Goal: Task Accomplishment & Management: Use online tool/utility

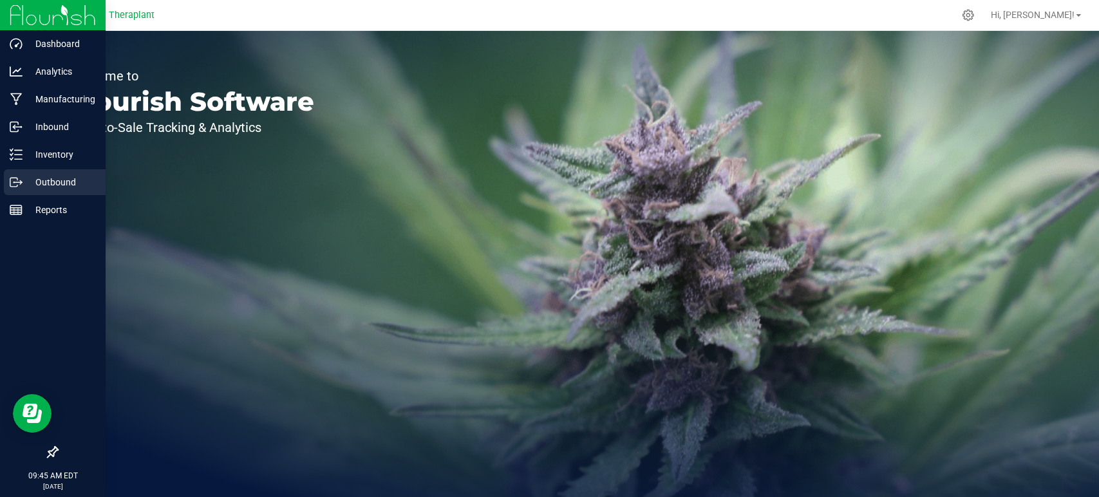
click at [27, 189] on p "Outbound" at bounding box center [61, 181] width 77 height 15
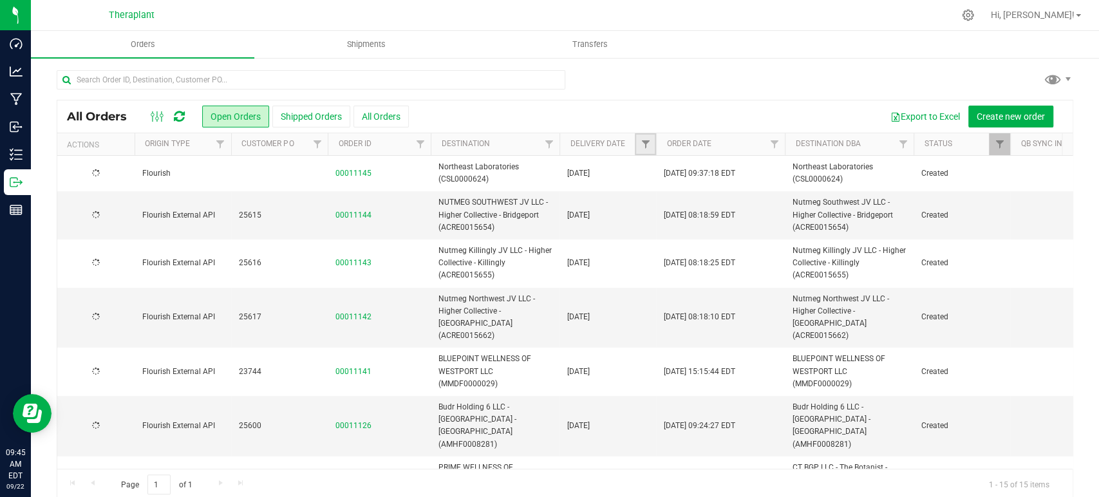
click at [650, 144] on link "Filter" at bounding box center [645, 144] width 21 height 22
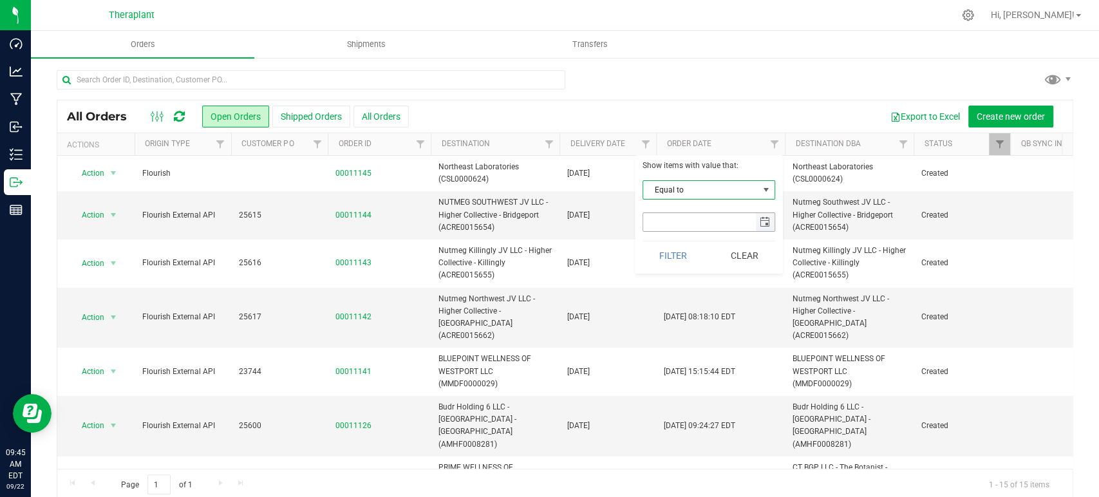
click at [767, 218] on span "select" at bounding box center [765, 222] width 10 height 10
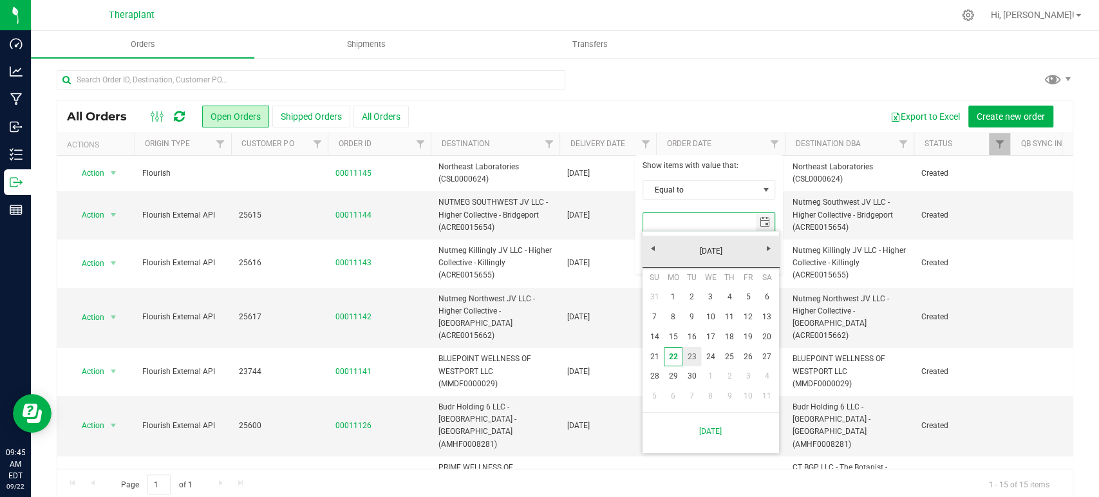
click at [690, 355] on link "23" at bounding box center [691, 357] width 19 height 20
type input "[DATE]"
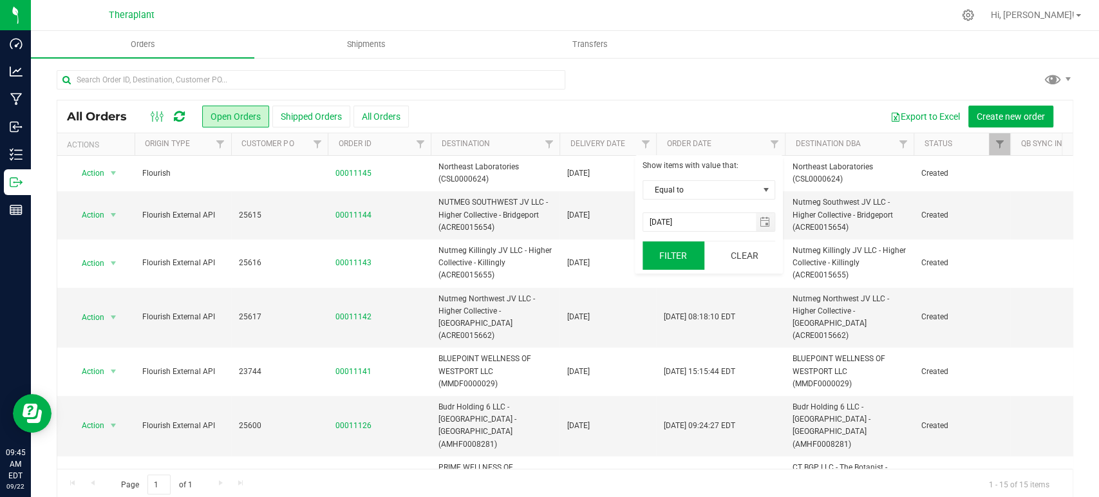
click at [670, 250] on button "Filter" at bounding box center [673, 255] width 62 height 28
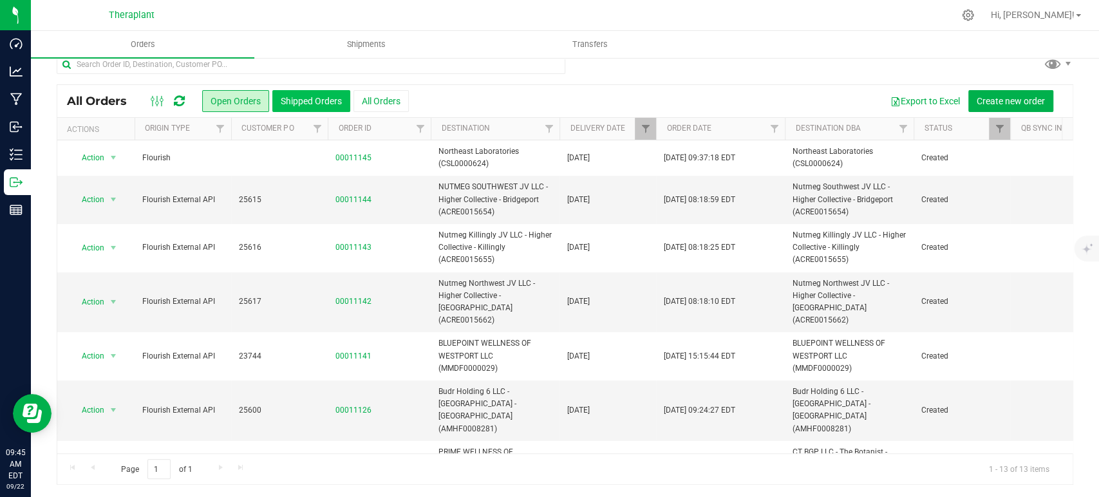
click at [324, 106] on button "Shipped Orders" at bounding box center [311, 101] width 78 height 22
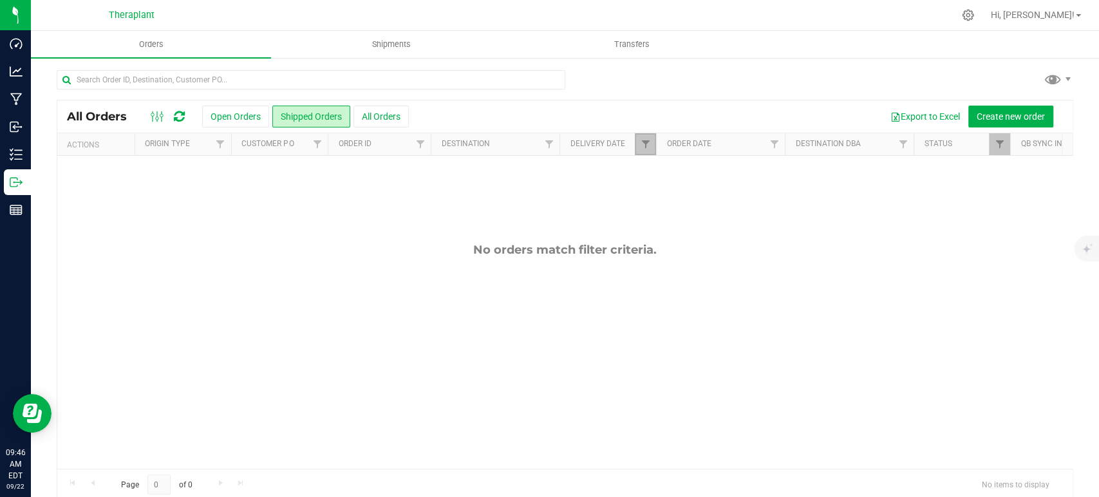
click at [644, 153] on link "Filter" at bounding box center [645, 144] width 21 height 22
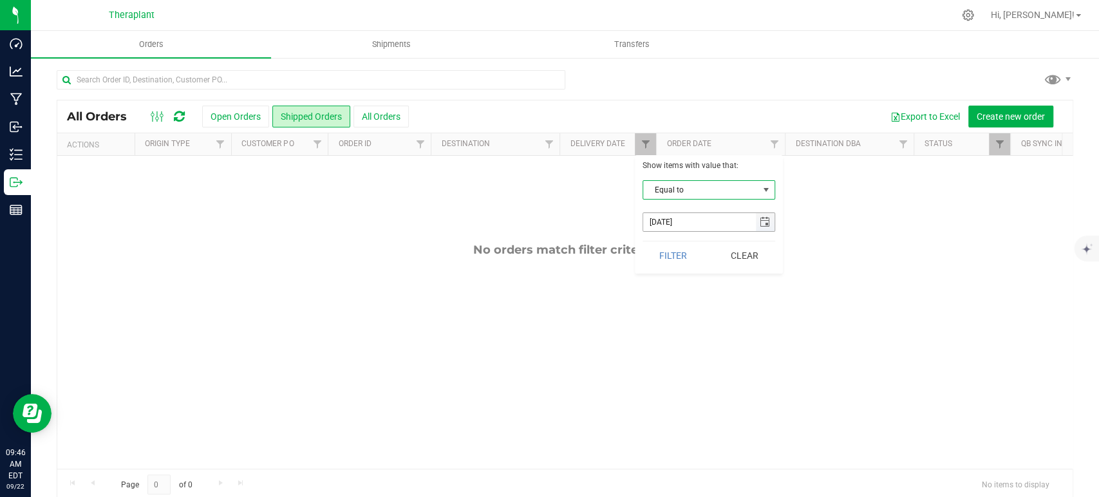
click at [766, 221] on span "select" at bounding box center [765, 222] width 10 height 10
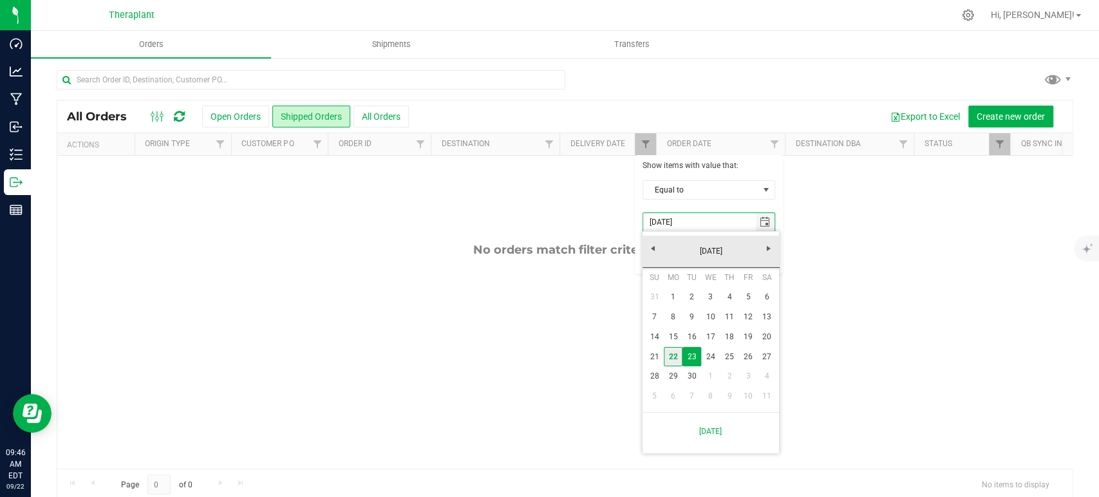
click at [680, 361] on link "22" at bounding box center [673, 357] width 19 height 20
type input "[DATE]"
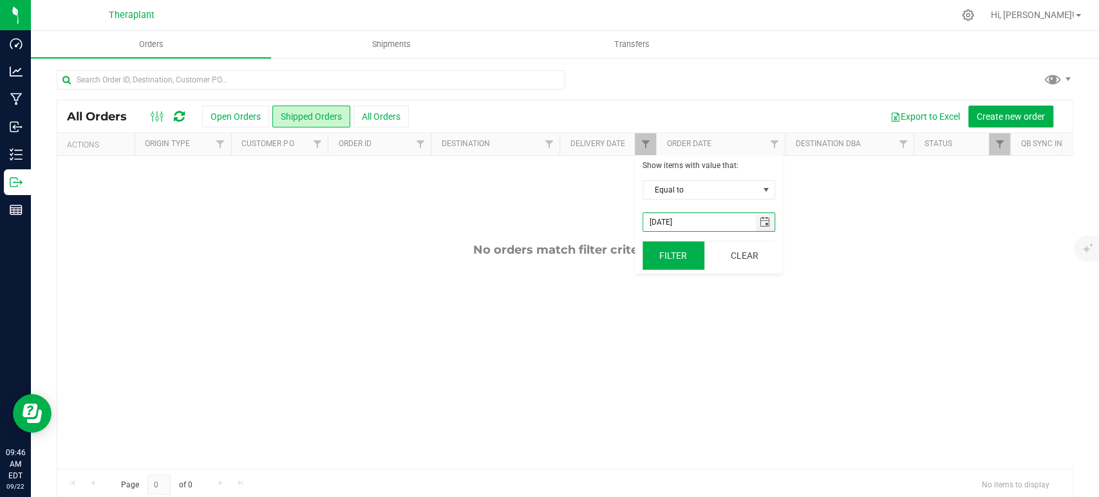
click at [675, 251] on button "Filter" at bounding box center [673, 255] width 62 height 28
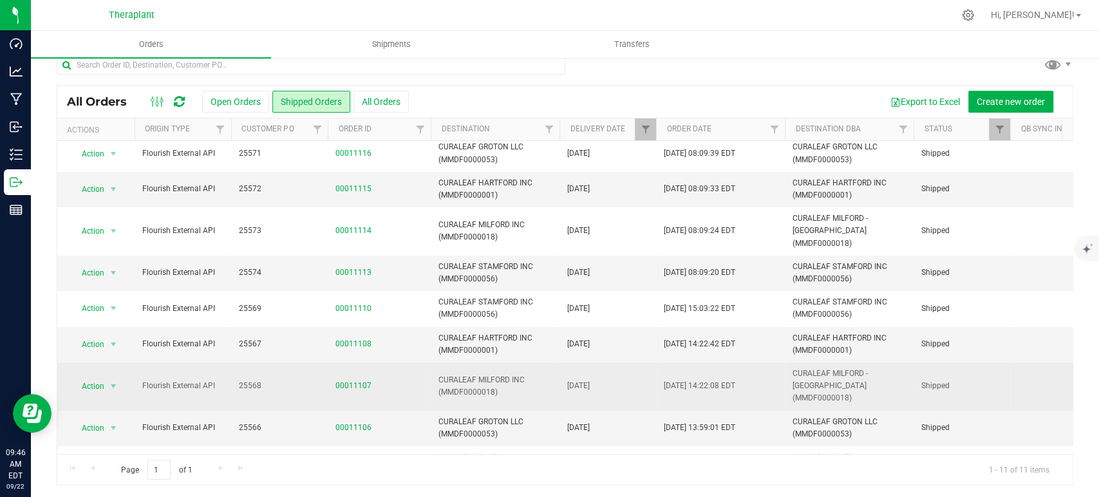
scroll to position [15, 0]
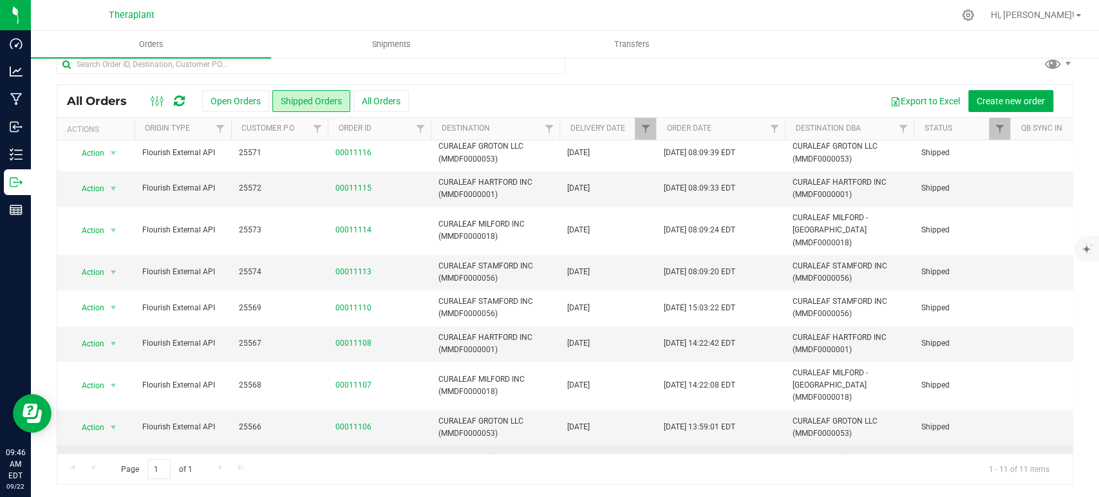
click at [88, 467] on span "Action" at bounding box center [87, 476] width 35 height 18
click at [112, 386] on li "Print invoice" at bounding box center [119, 395] width 97 height 19
click at [98, 418] on span "Action" at bounding box center [87, 427] width 35 height 18
click at [99, 344] on li "Print invoice" at bounding box center [119, 353] width 97 height 19
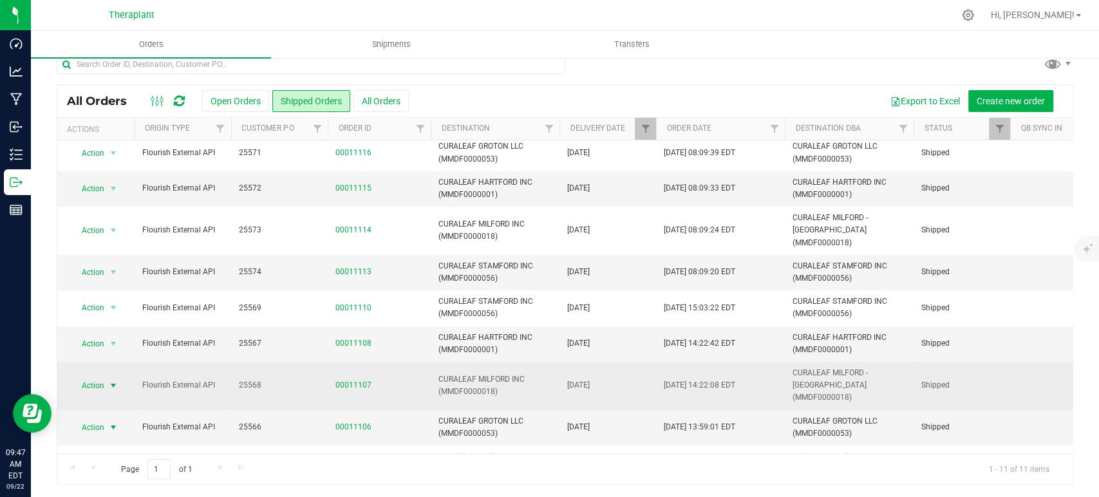
click at [92, 377] on span "Action" at bounding box center [87, 386] width 35 height 18
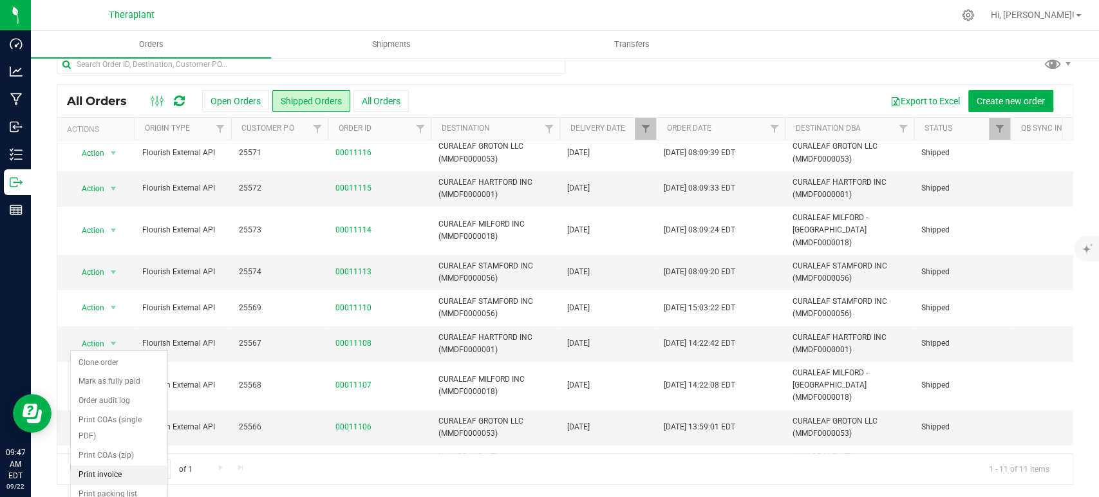
click at [113, 465] on li "Print invoice" at bounding box center [119, 474] width 97 height 19
click at [73, 335] on span "Action" at bounding box center [87, 344] width 35 height 18
click at [116, 430] on li "Print invoice" at bounding box center [119, 439] width 97 height 19
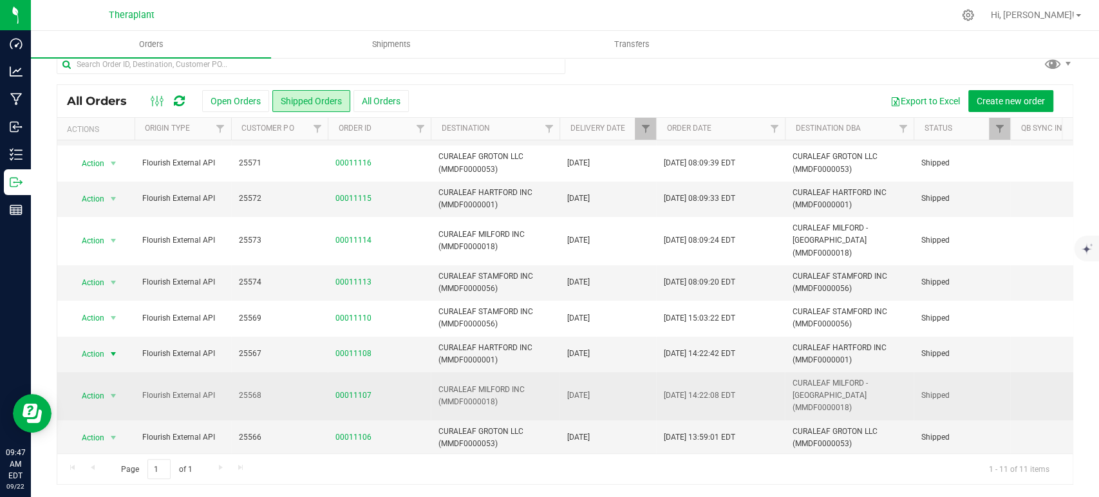
scroll to position [113, 0]
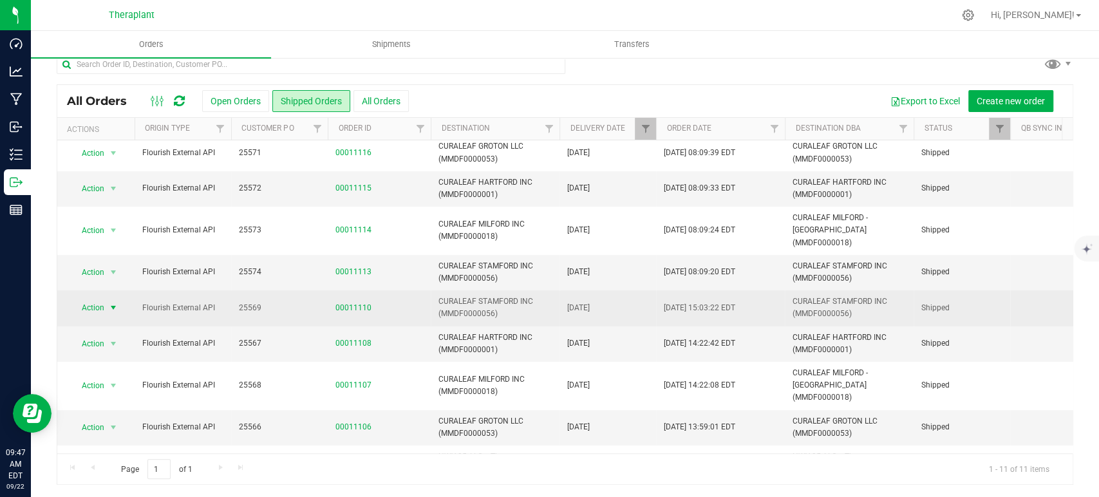
click at [104, 299] on span "Action" at bounding box center [87, 308] width 35 height 18
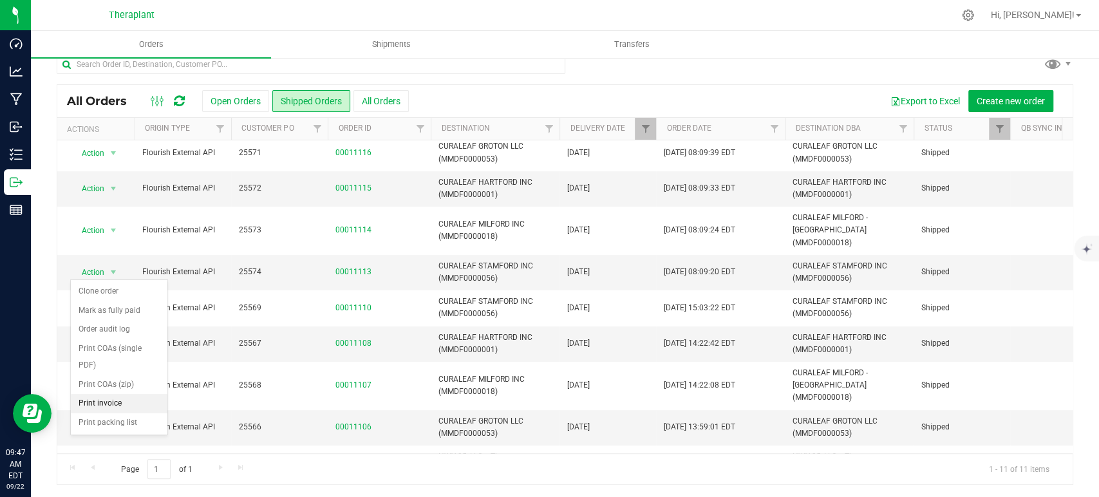
click at [130, 394] on li "Print invoice" at bounding box center [119, 403] width 97 height 19
click at [89, 263] on span "Action" at bounding box center [87, 272] width 35 height 18
click at [113, 359] on li "Print invoice" at bounding box center [119, 368] width 97 height 19
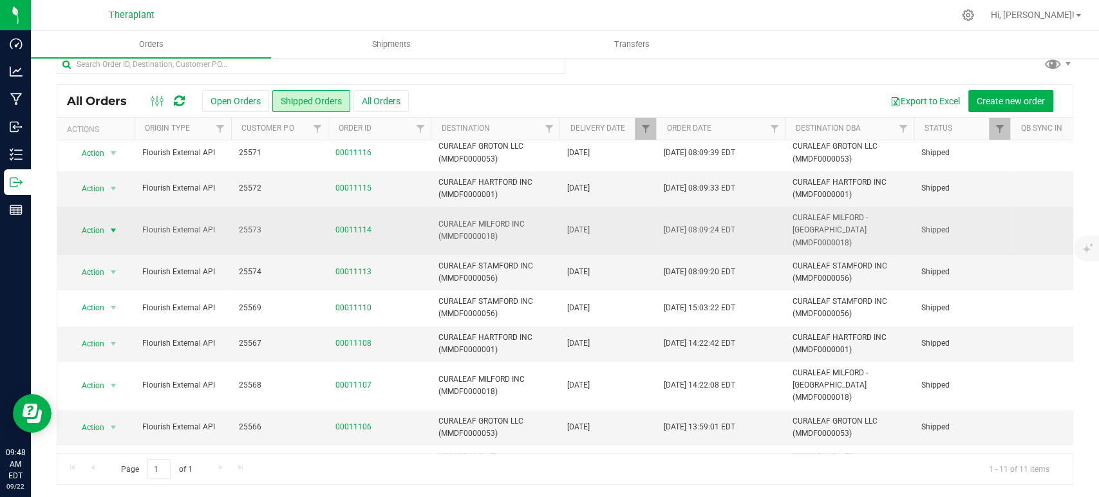
click at [115, 221] on span "select" at bounding box center [114, 230] width 16 height 18
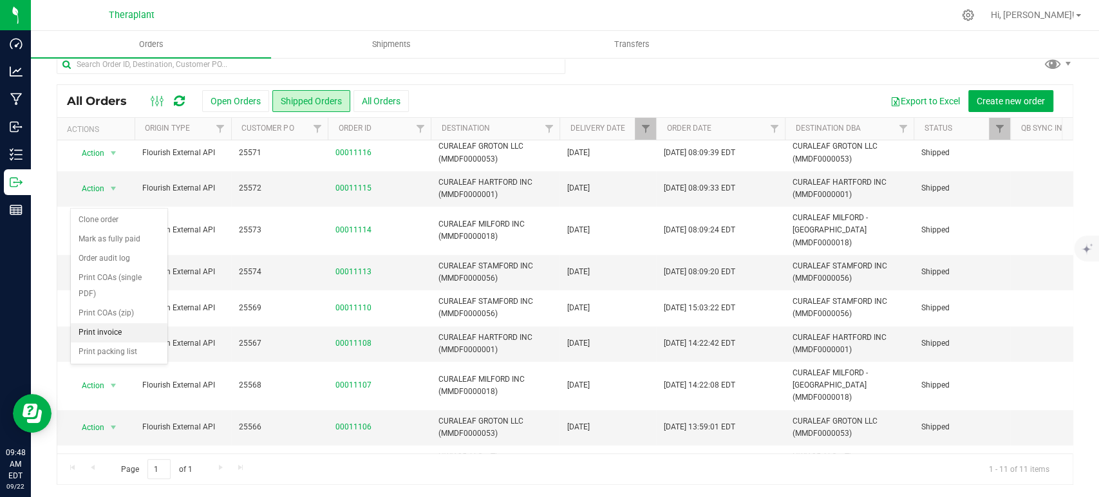
click at [112, 323] on li "Print invoice" at bounding box center [119, 332] width 97 height 19
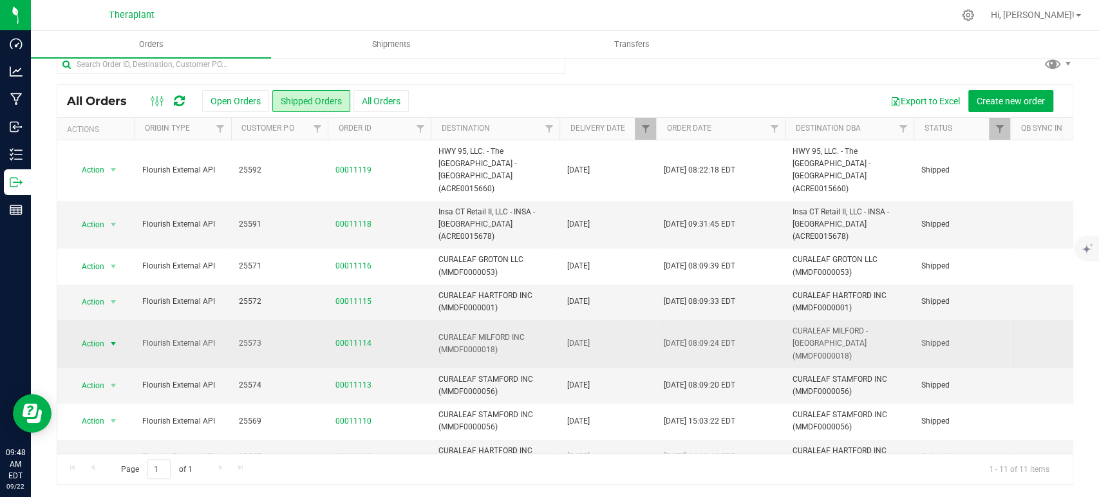
scroll to position [0, 0]
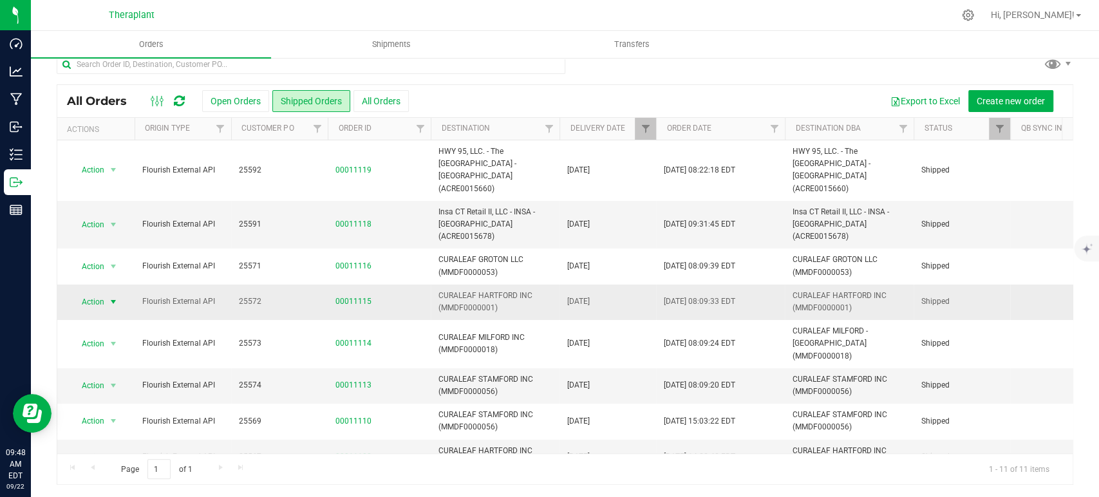
click at [113, 293] on span "select" at bounding box center [114, 302] width 16 height 18
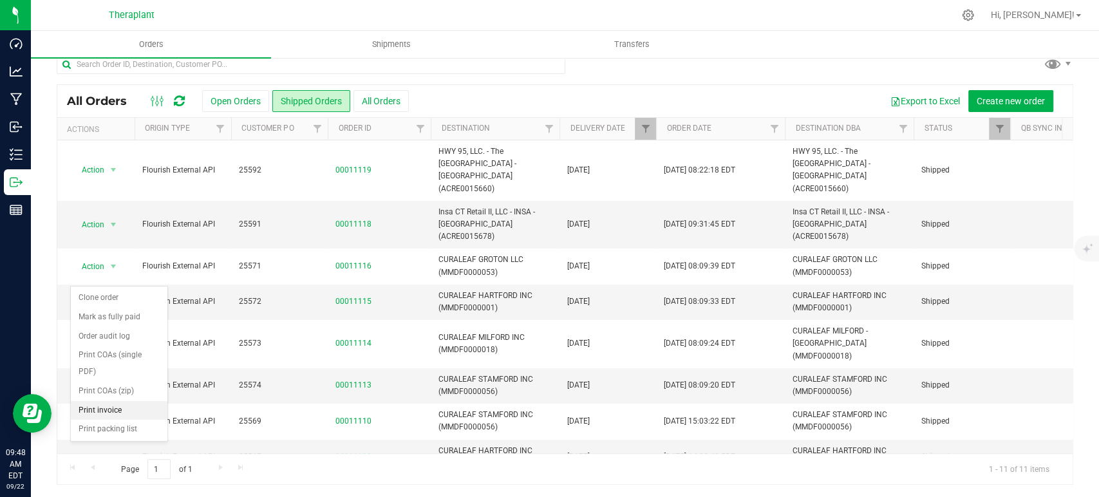
click at [127, 401] on li "Print invoice" at bounding box center [119, 410] width 97 height 19
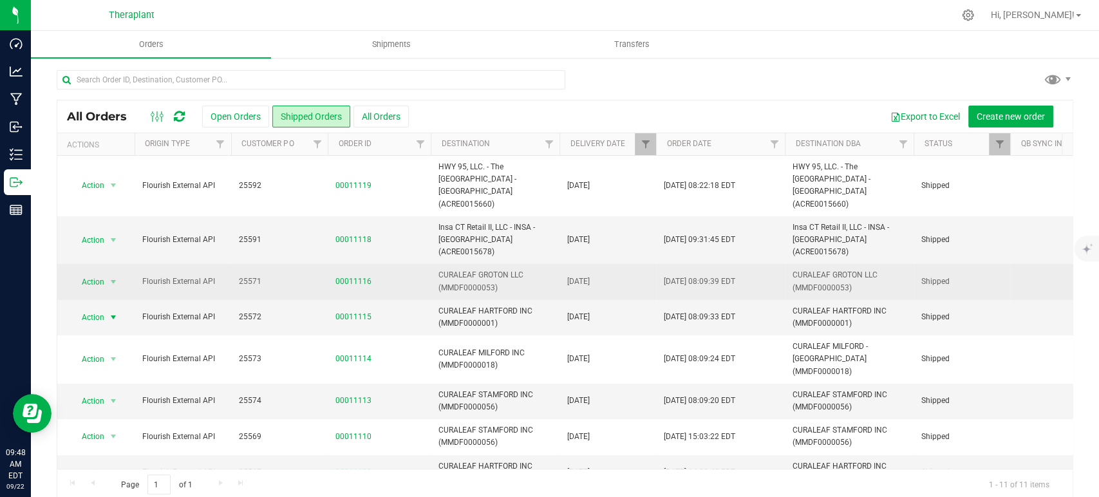
click at [122, 273] on div "Action Action Clone order Mark as fully paid Order audit log Print COAs (single…" at bounding box center [96, 282] width 62 height 18
click at [102, 273] on span "Action" at bounding box center [87, 282] width 35 height 18
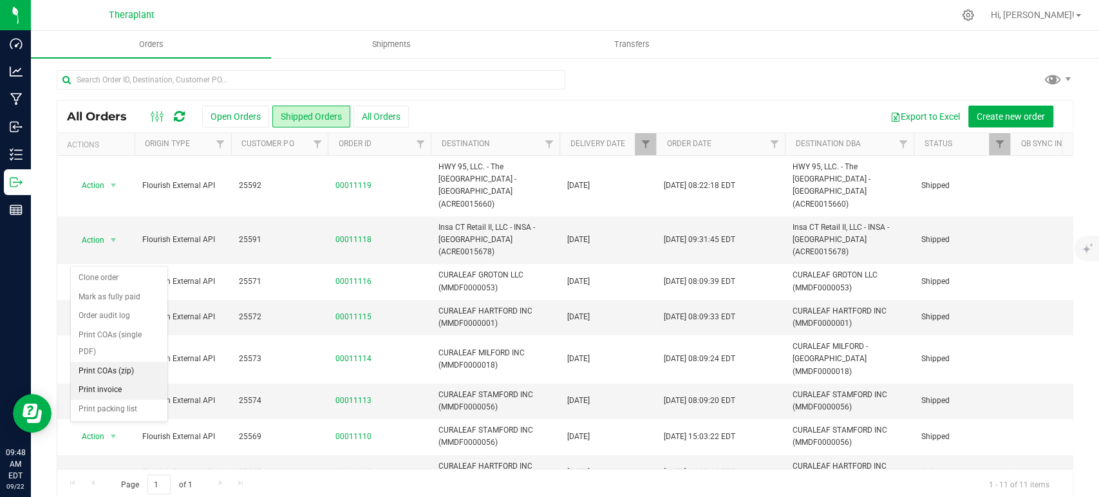
click at [135, 380] on li "Print invoice" at bounding box center [119, 389] width 97 height 19
click at [113, 235] on span "select" at bounding box center [113, 240] width 10 height 10
click at [99, 345] on li "Print invoice" at bounding box center [119, 354] width 97 height 19
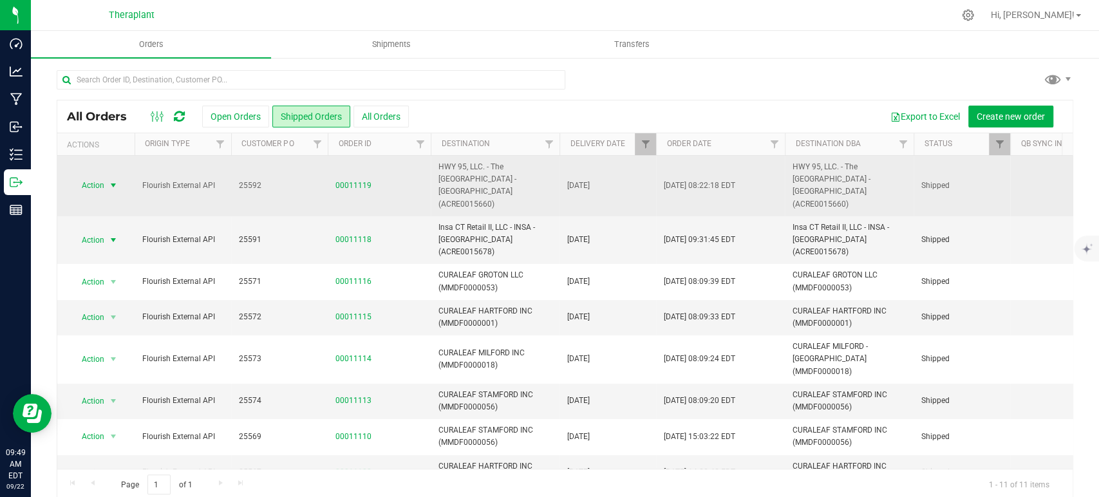
click at [106, 182] on span "select" at bounding box center [114, 185] width 16 height 18
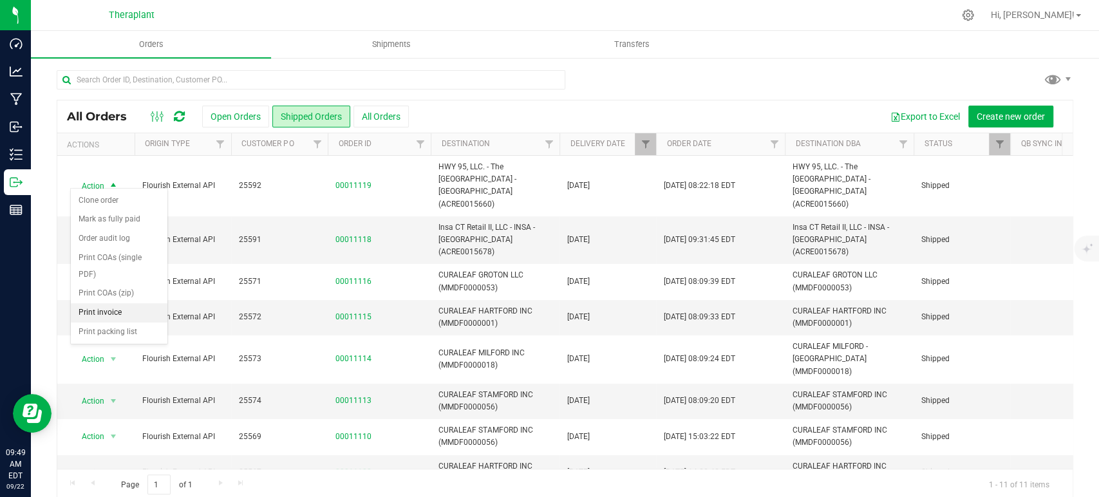
click at [114, 303] on li "Print invoice" at bounding box center [119, 312] width 97 height 19
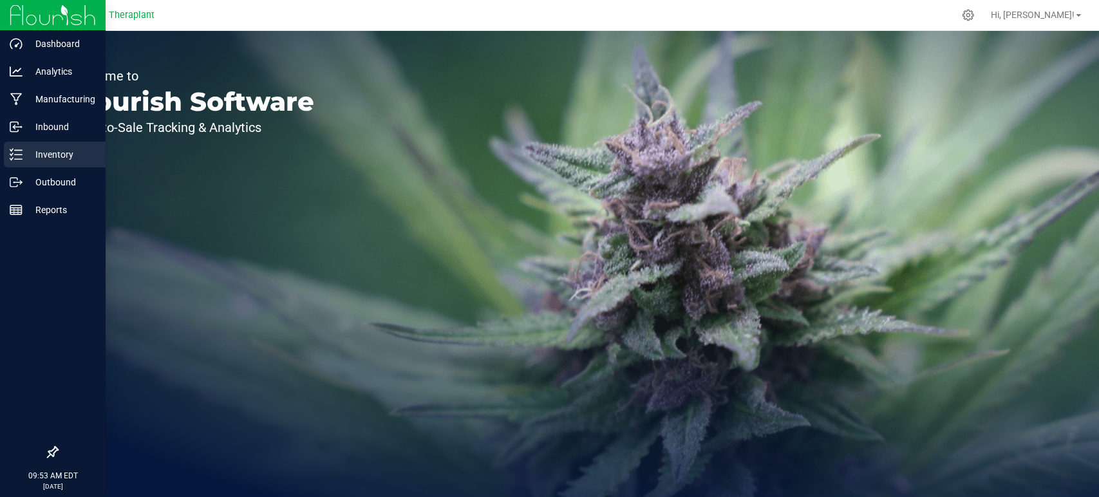
click at [18, 151] on icon at bounding box center [16, 154] width 13 height 13
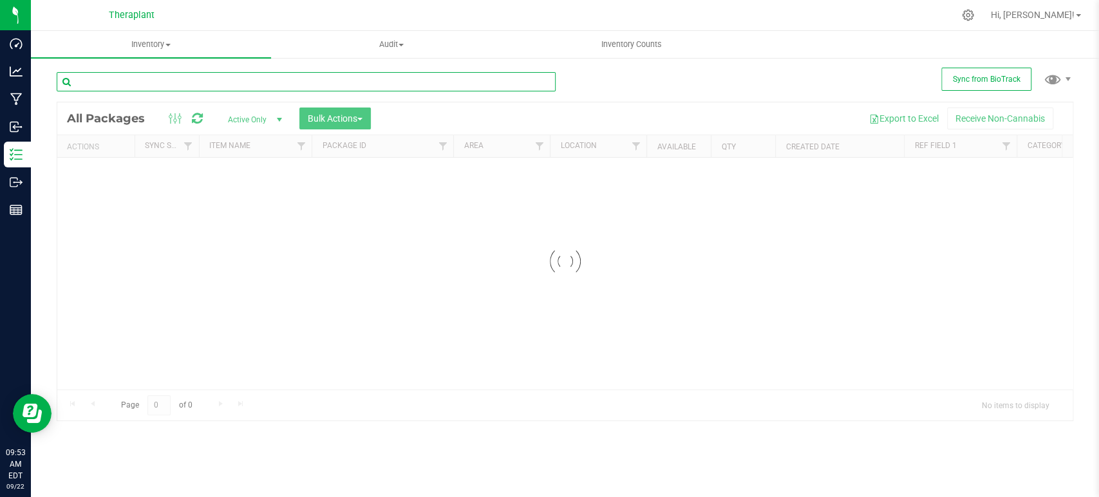
click at [181, 84] on input "text" at bounding box center [306, 81] width 499 height 19
type input "4979"
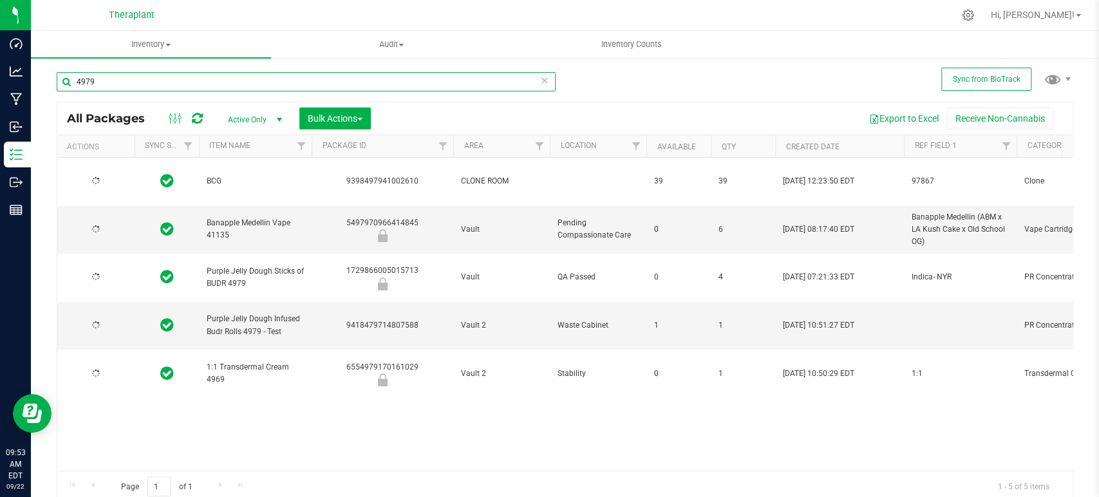
type input "2026-07-15"
type input "2026-06-03"
type input "2026-03-31"
type input "4"
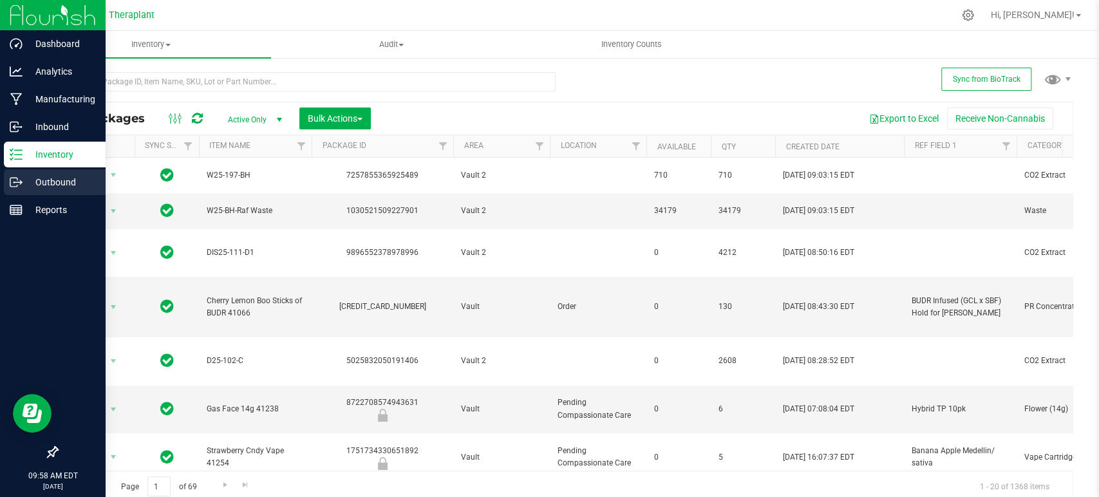
click at [57, 189] on p "Outbound" at bounding box center [61, 181] width 77 height 15
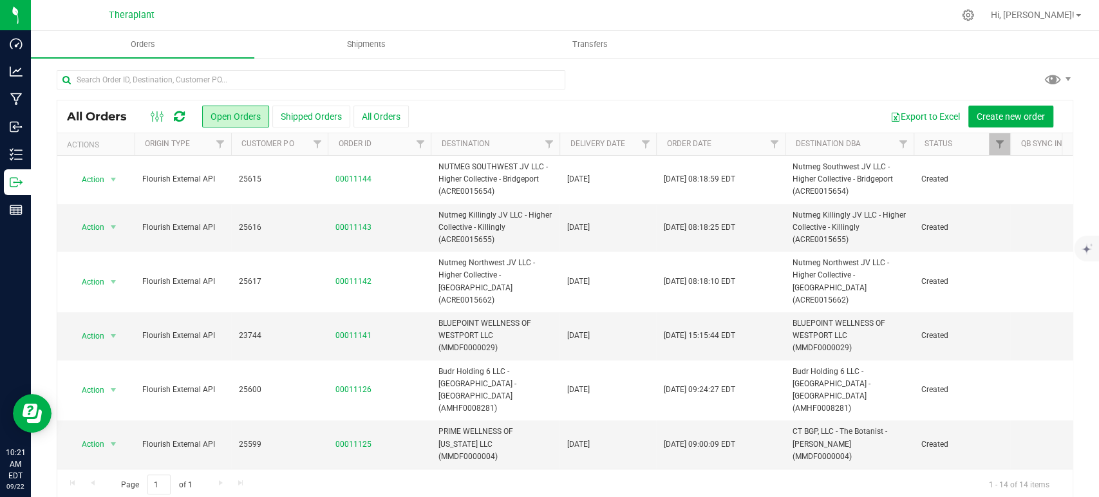
click at [180, 120] on icon at bounding box center [179, 116] width 11 height 13
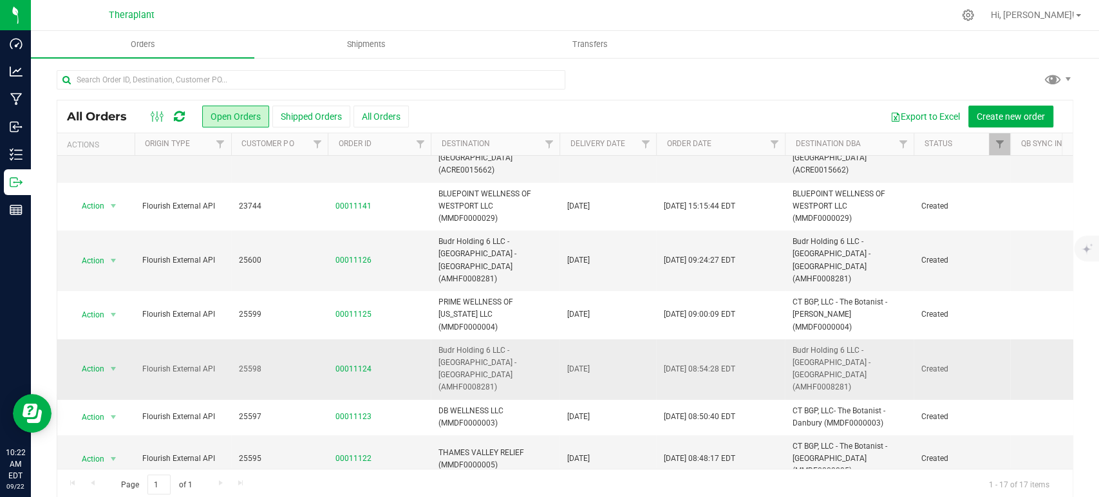
scroll to position [286, 0]
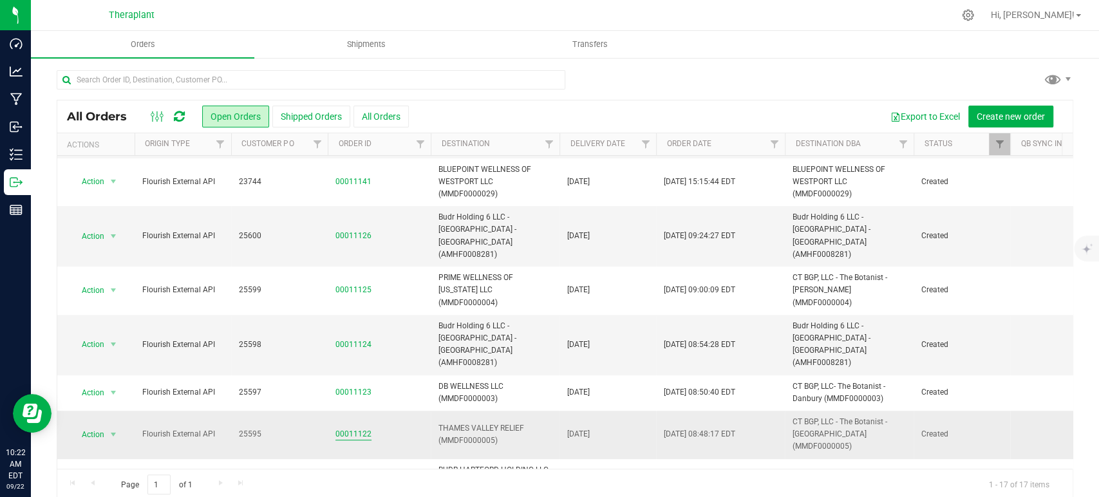
click at [344, 428] on link "00011122" at bounding box center [353, 434] width 36 height 12
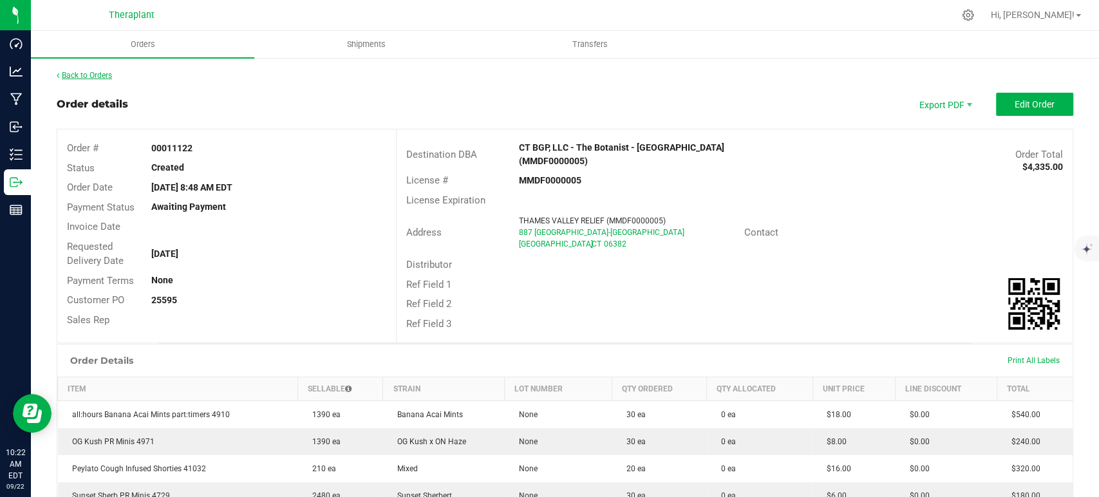
click at [106, 72] on link "Back to Orders" at bounding box center [84, 75] width 55 height 9
